Goal: Transaction & Acquisition: Purchase product/service

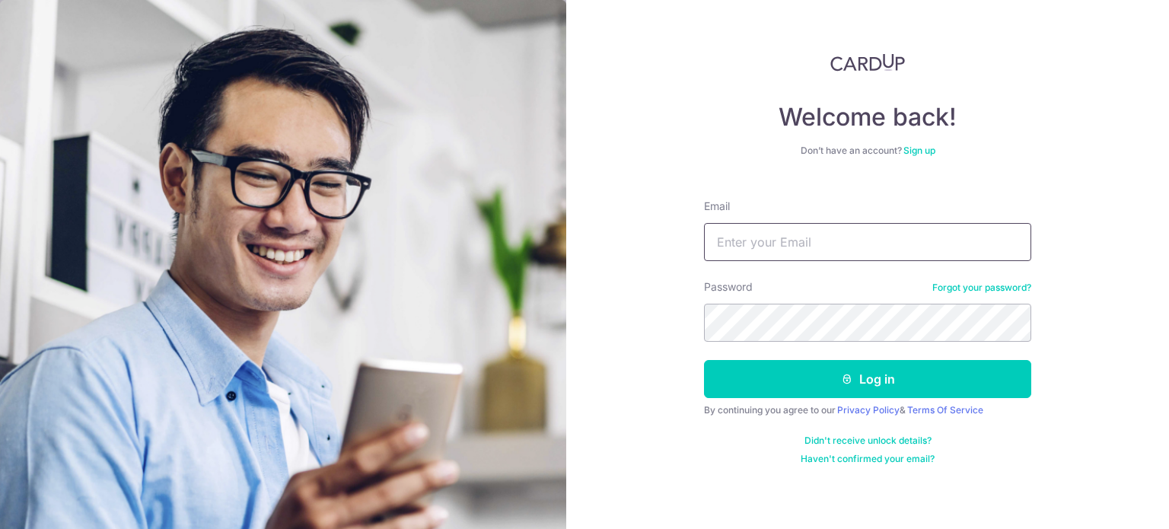
type input "[EMAIL_ADDRESS][DOMAIN_NAME]"
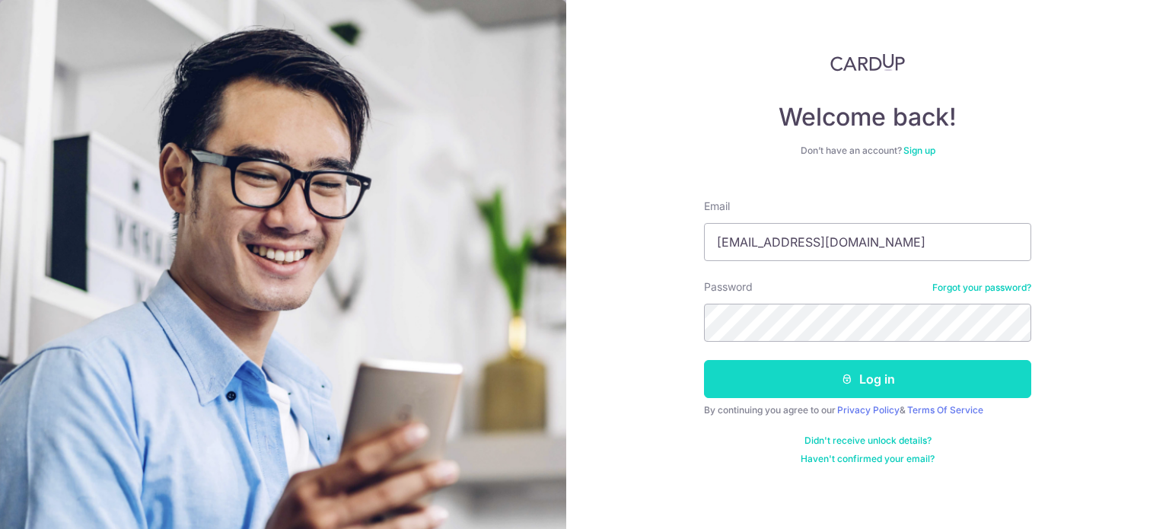
click at [842, 374] on icon "submit" at bounding box center [847, 379] width 12 height 12
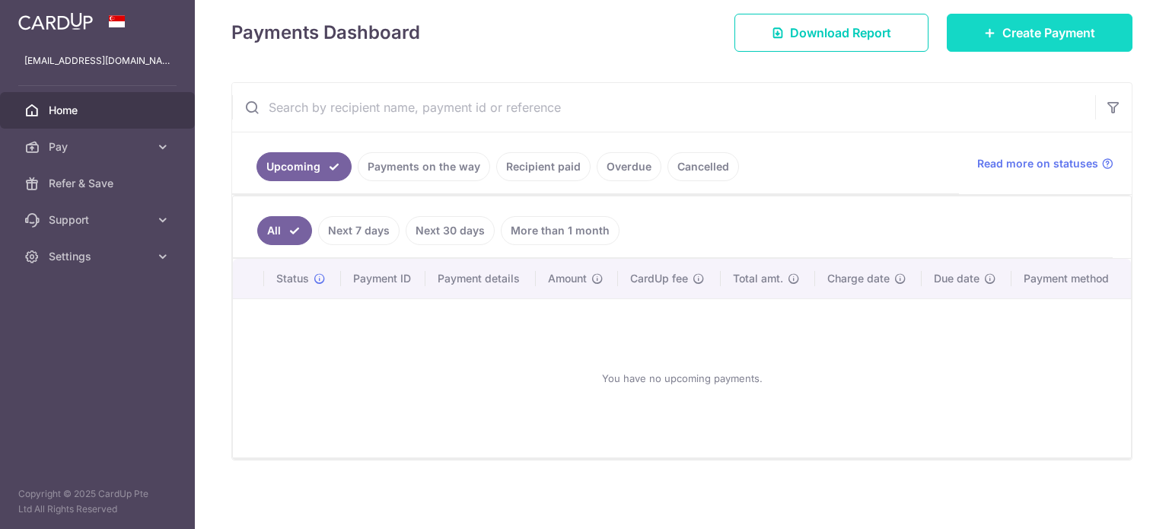
click at [1021, 37] on span "Create Payment" at bounding box center [1048, 33] width 93 height 18
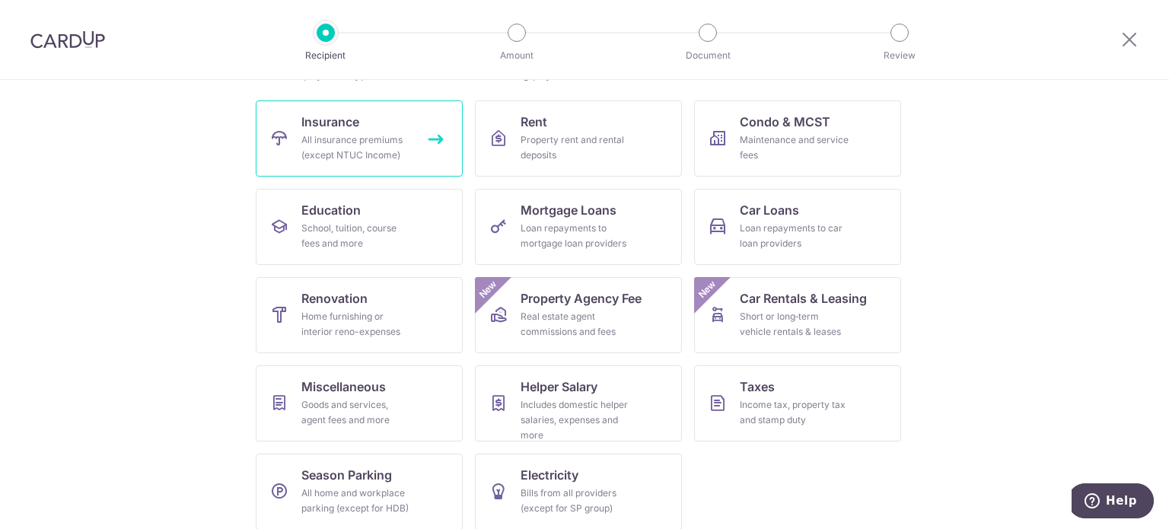
scroll to position [151, 0]
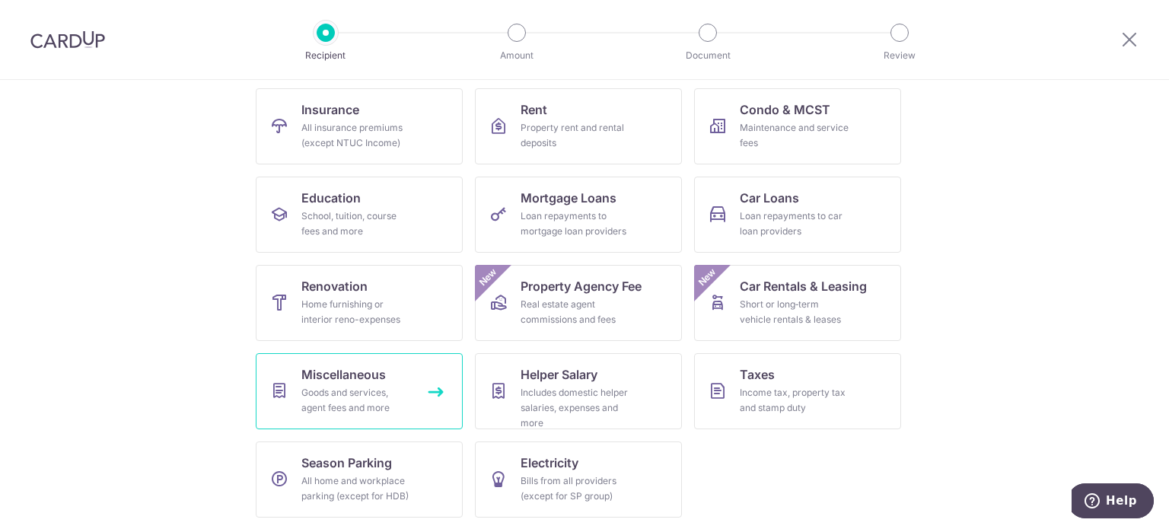
click at [356, 395] on div "Goods and services, agent fees and more" at bounding box center [356, 400] width 110 height 30
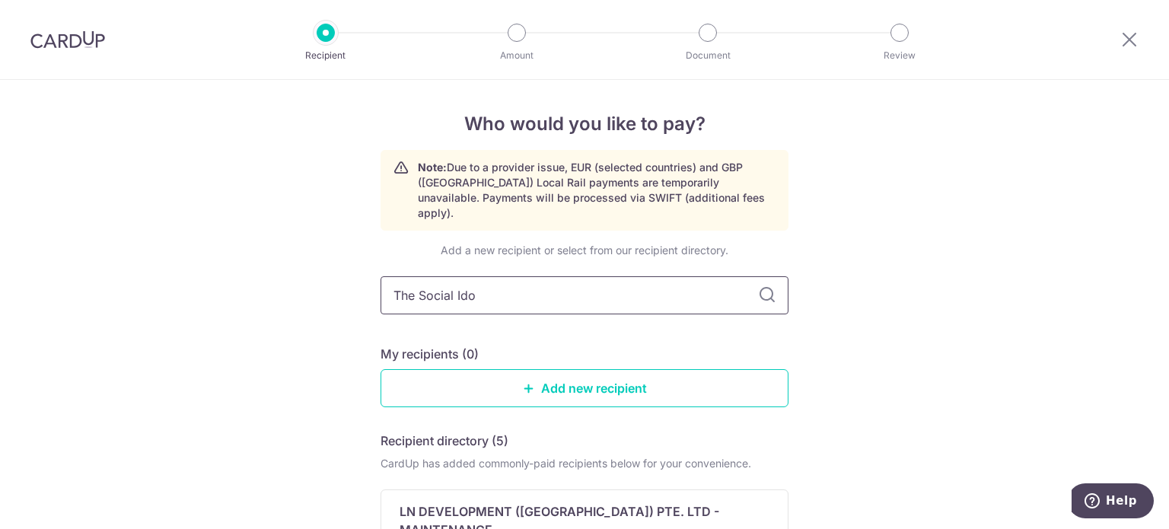
type input "The Social Idol"
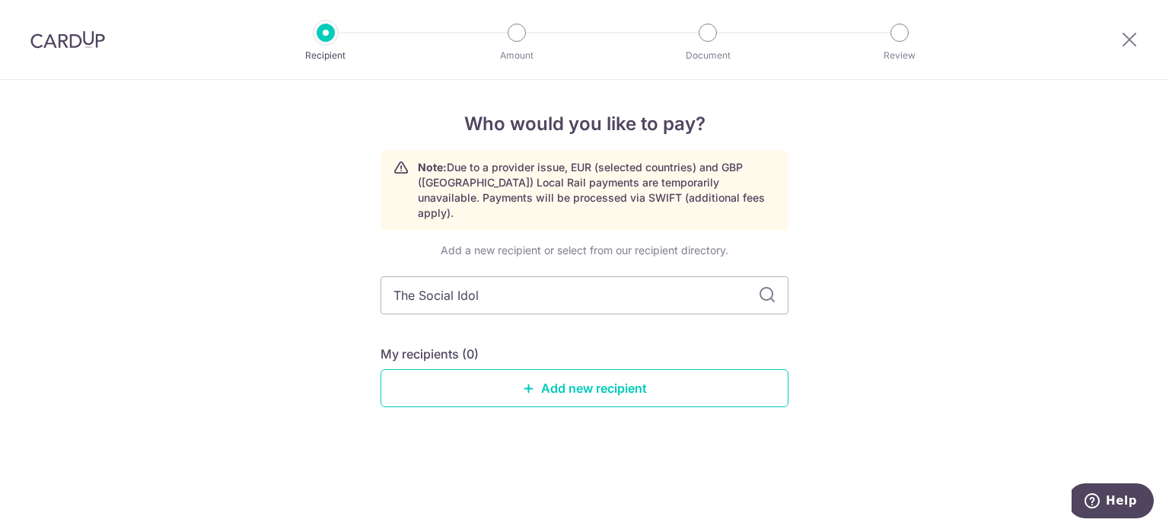
drag, startPoint x: 502, startPoint y: 281, endPoint x: 297, endPoint y: 275, distance: 205.6
click at [297, 275] on div "Who would you like to pay? Note: Due to a provider issue, EUR (selected countri…" at bounding box center [584, 304] width 1169 height 449
click at [577, 375] on link "Add new recipient" at bounding box center [585, 388] width 408 height 38
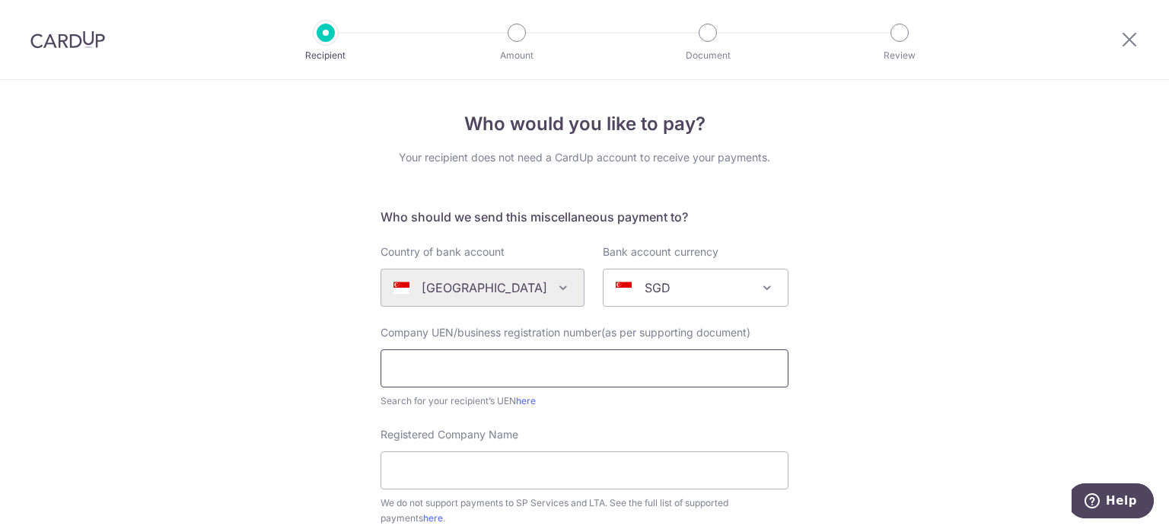
click at [534, 362] on input "text" at bounding box center [585, 368] width 408 height 38
type input "202322867W"
click at [466, 470] on input "Registered Company Name" at bounding box center [585, 470] width 408 height 38
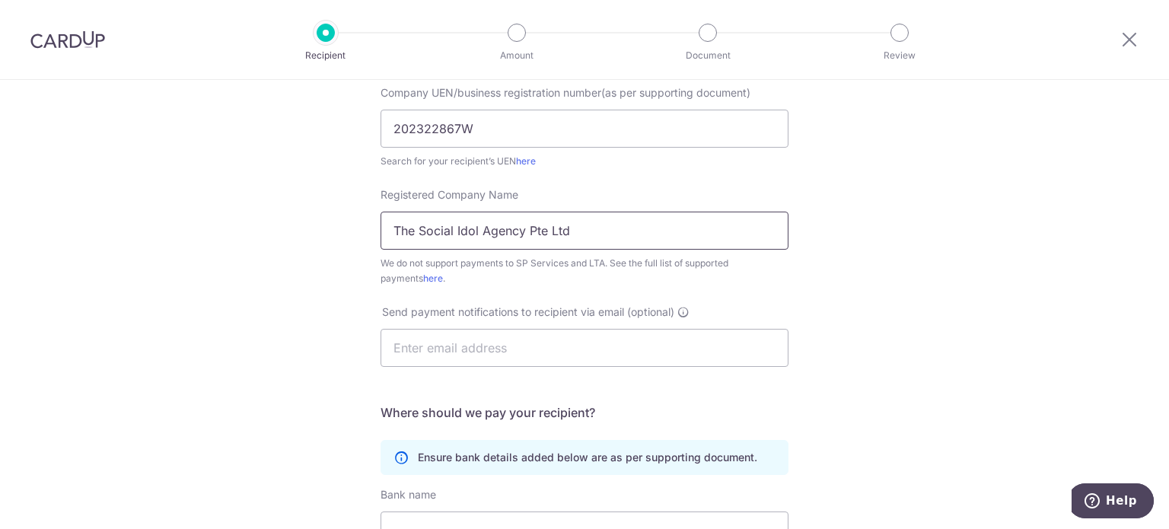
scroll to position [381, 0]
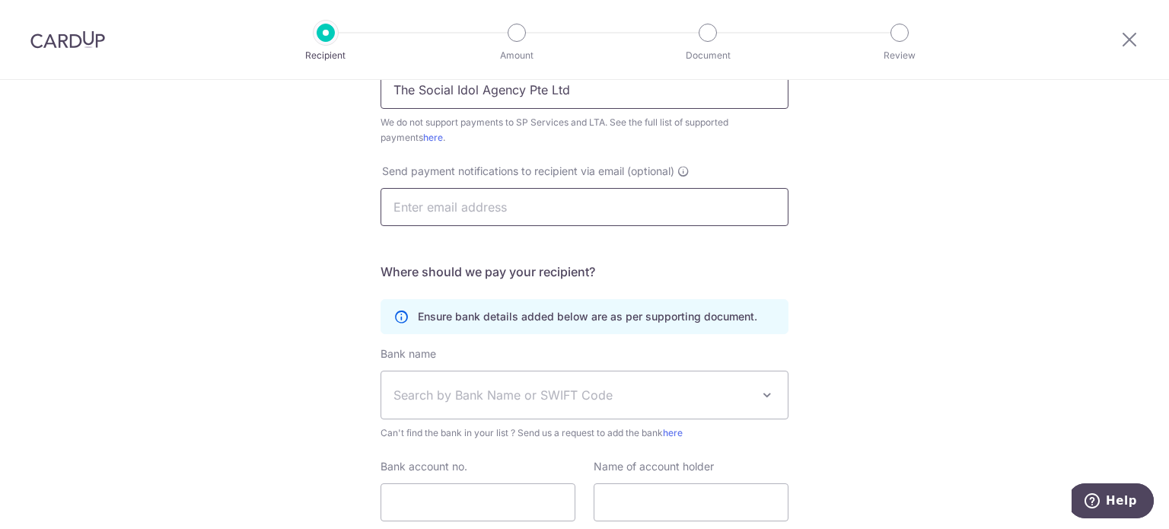
type input "The Social Idol Agency Pte Ltd"
click at [467, 215] on input "text" at bounding box center [585, 207] width 408 height 38
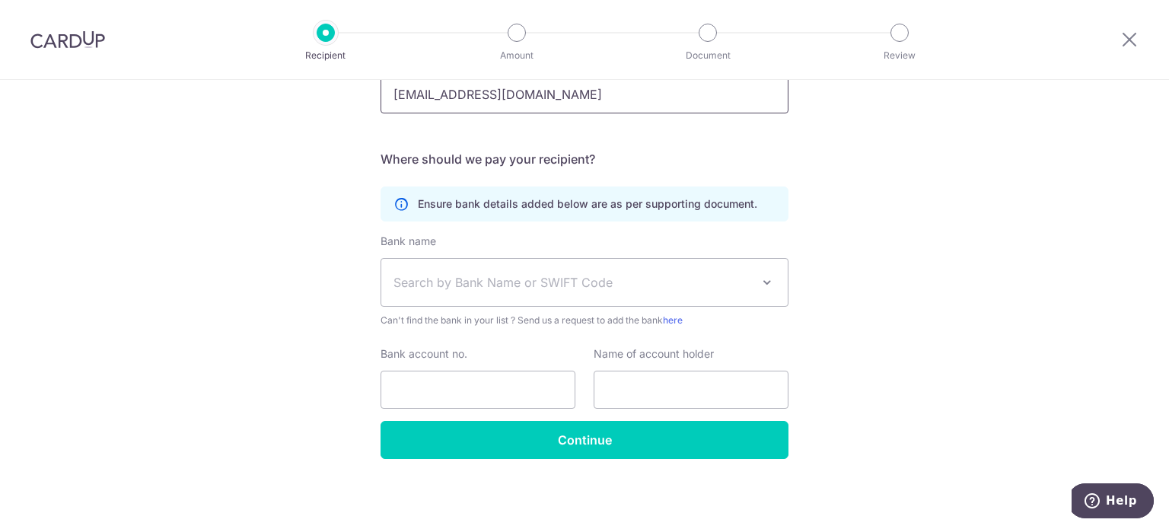
scroll to position [493, 0]
type input "[EMAIL_ADDRESS][DOMAIN_NAME]"
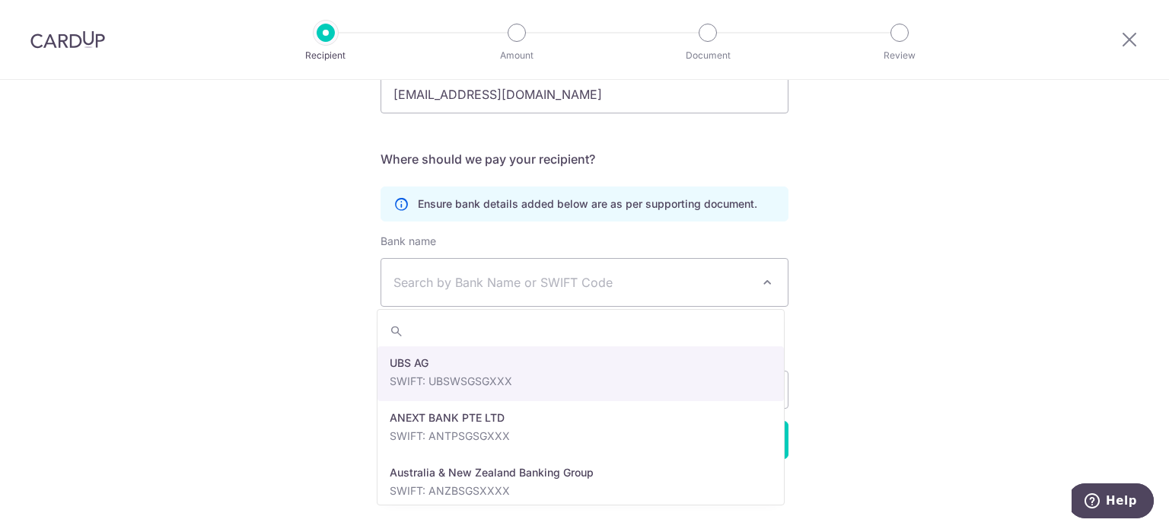
click at [522, 276] on span "Search by Bank Name or SWIFT Code" at bounding box center [573, 282] width 358 height 18
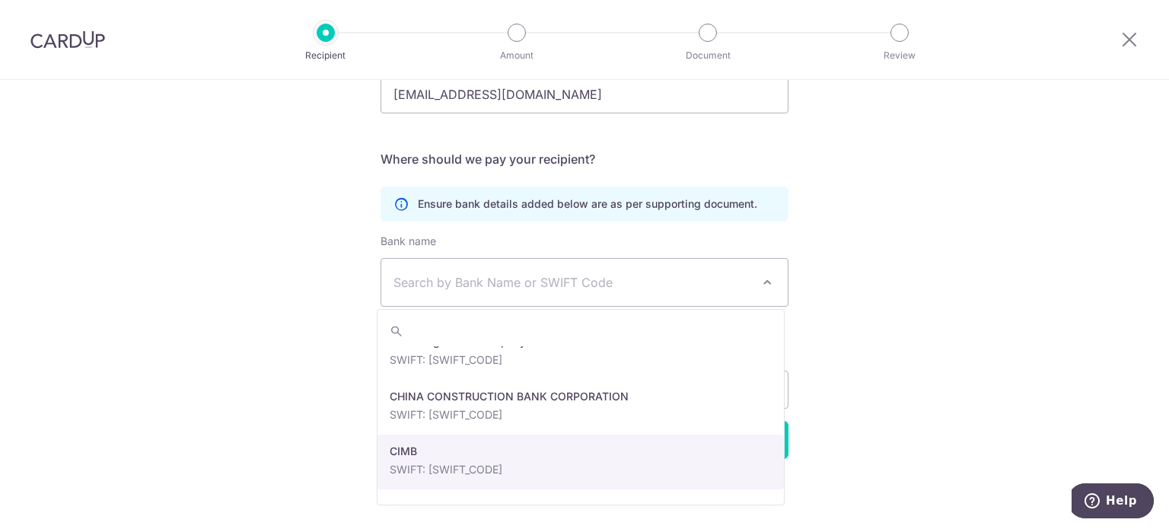
scroll to position [685, 0]
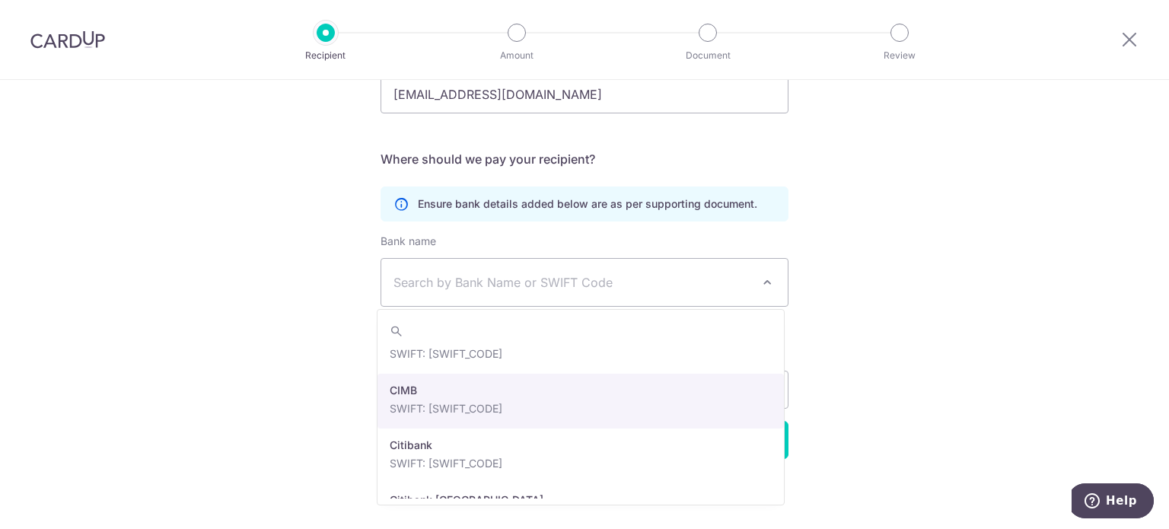
click at [849, 371] on div "Who would you like to pay? Your recipient does not need a CardUp account to rec…" at bounding box center [584, 59] width 1169 height 944
